Goal: Navigation & Orientation: Find specific page/section

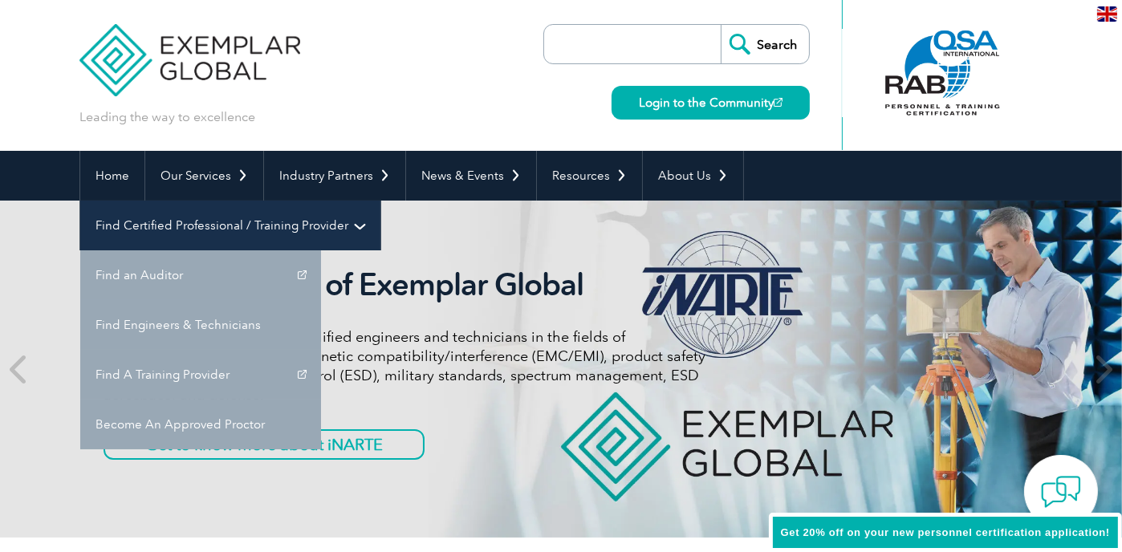
click at [380, 201] on link "Find Certified Professional / Training Provider" at bounding box center [230, 226] width 300 height 50
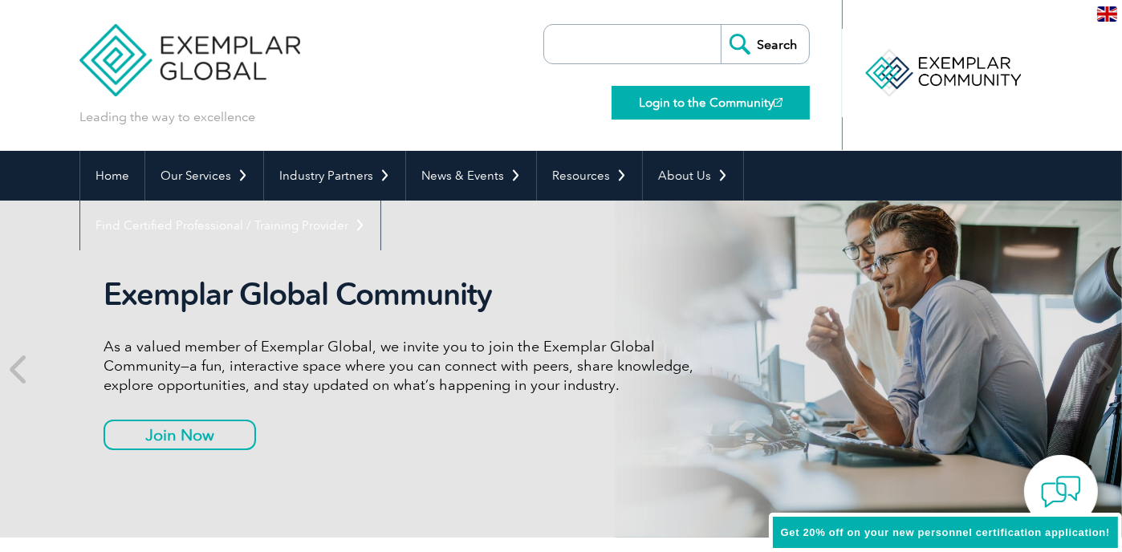
click at [718, 100] on link "Login to the Community" at bounding box center [711, 103] width 198 height 34
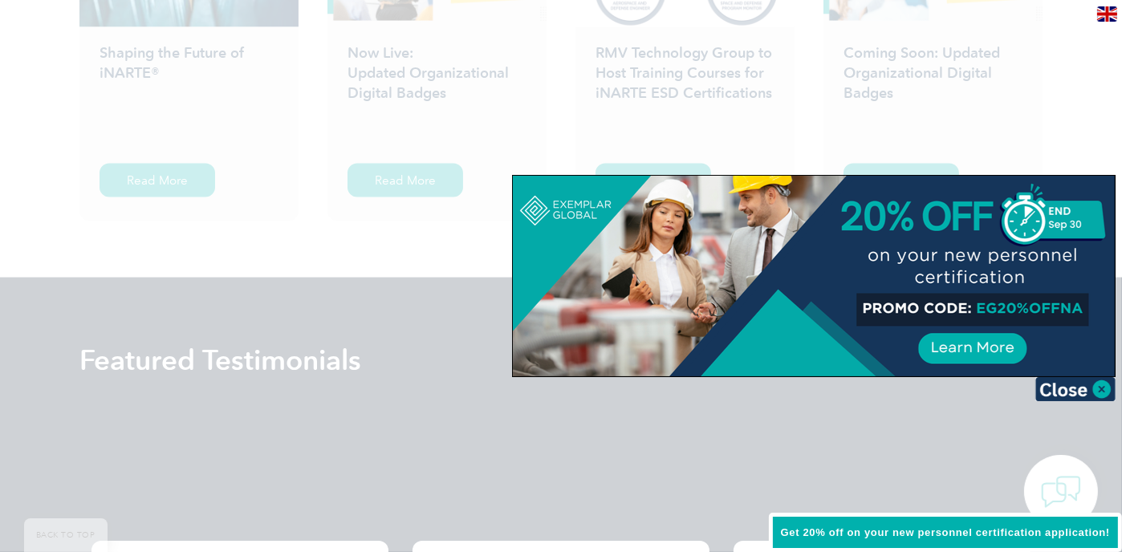
scroll to position [3017, 0]
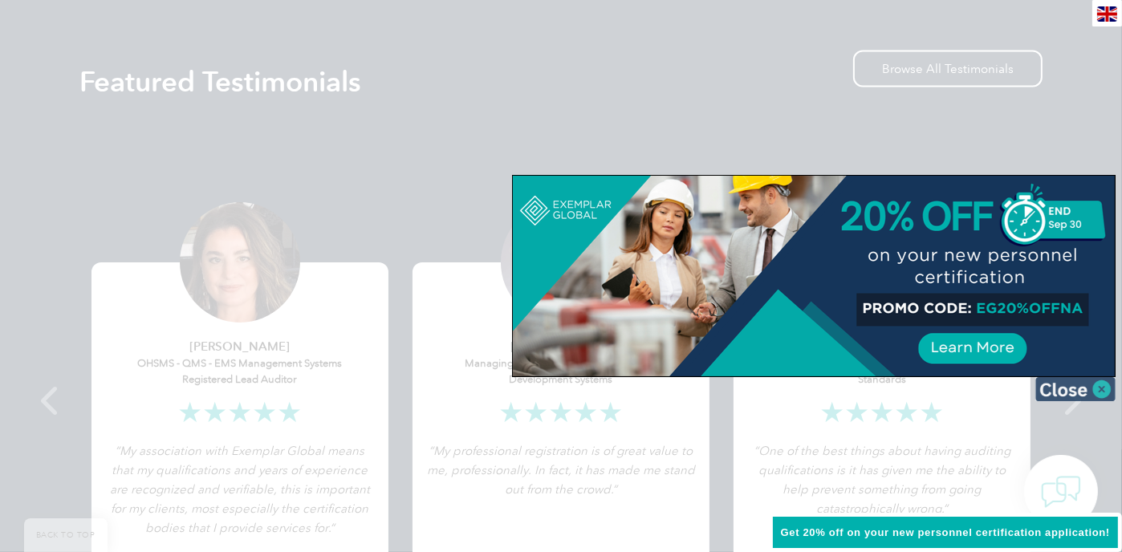
click at [1101, 386] on img at bounding box center [1075, 389] width 80 height 24
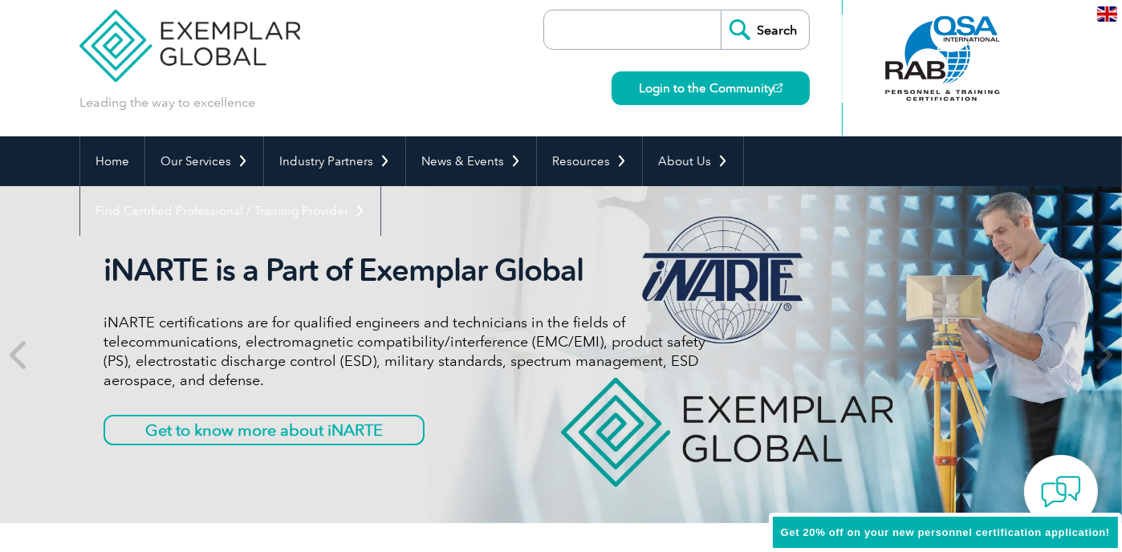
scroll to position [0, 0]
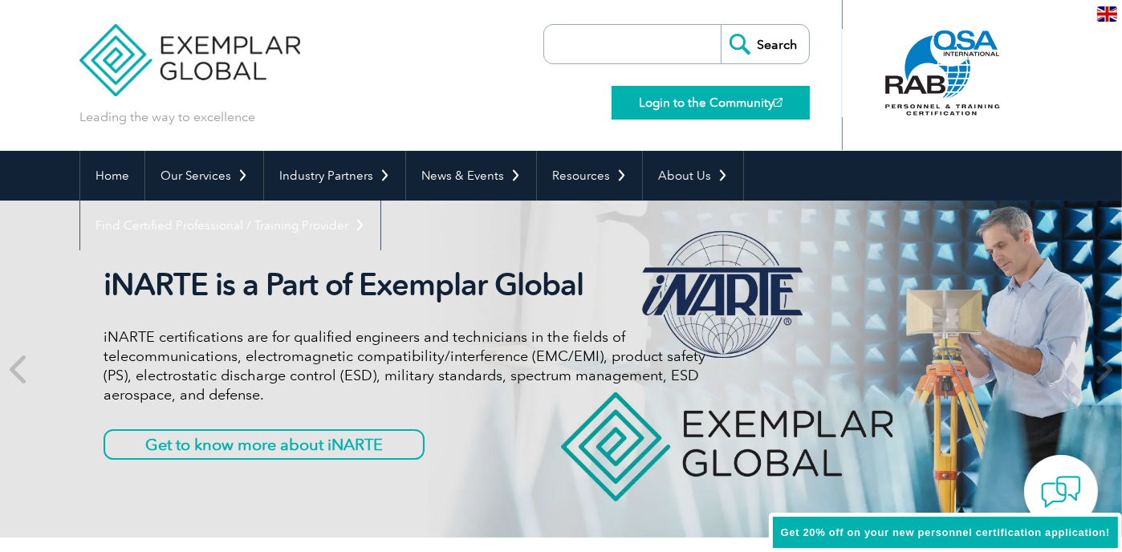
click at [774, 98] on img at bounding box center [778, 102] width 9 height 9
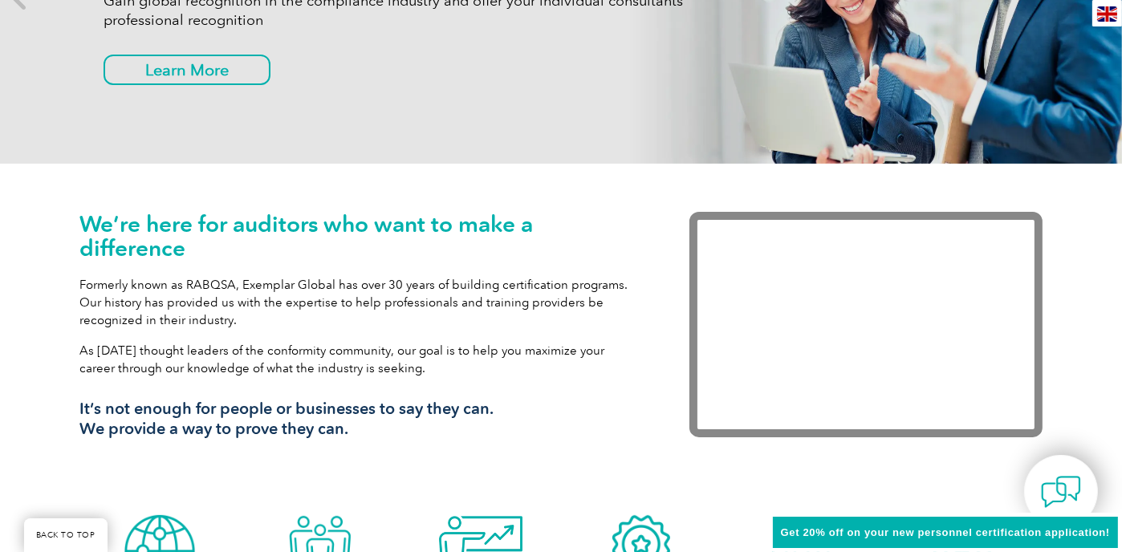
scroll to position [384, 0]
